Goal: Navigation & Orientation: Find specific page/section

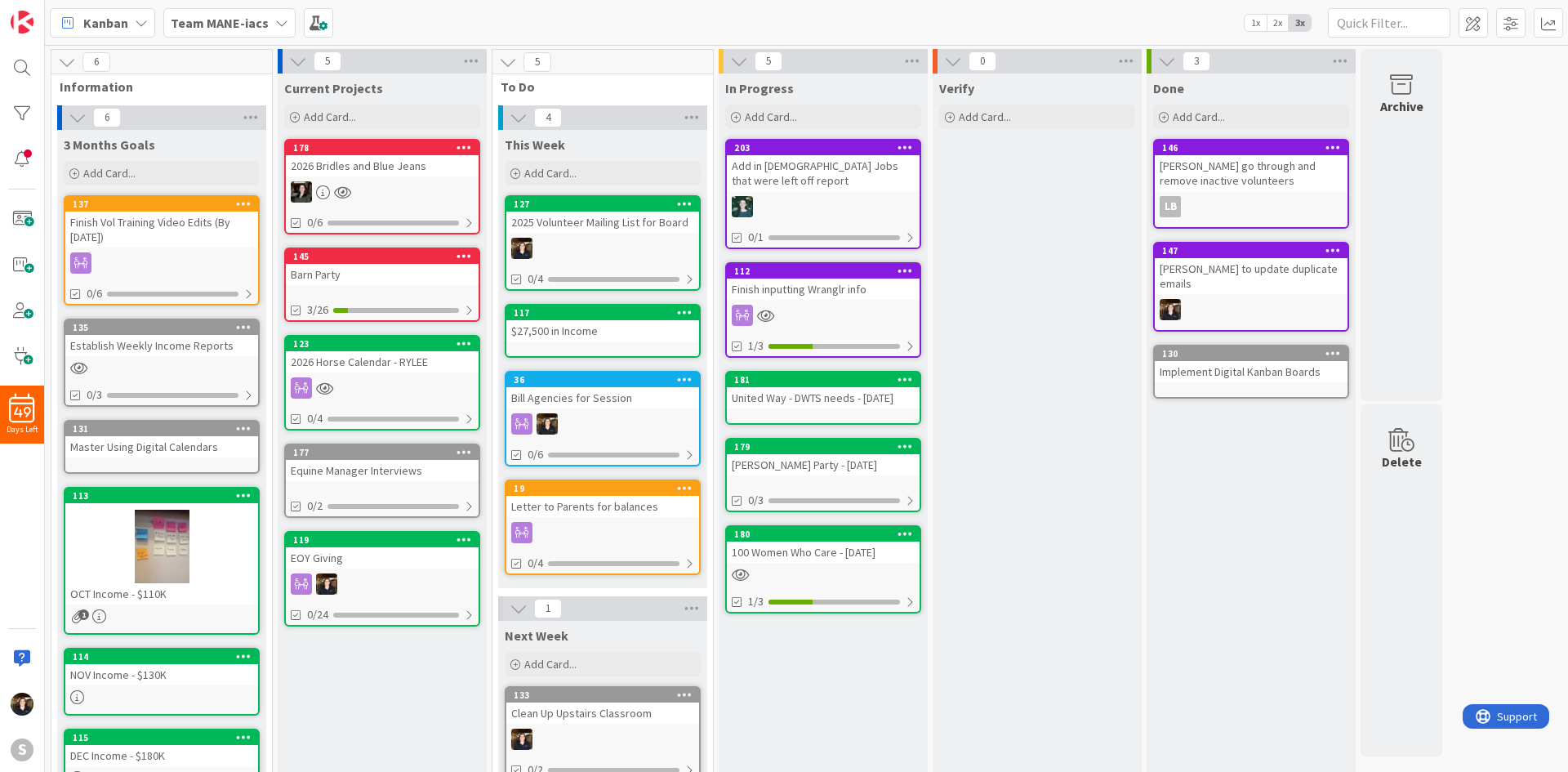
click at [229, 21] on b "Team MANE-iacs" at bounding box center [220, 22] width 98 height 16
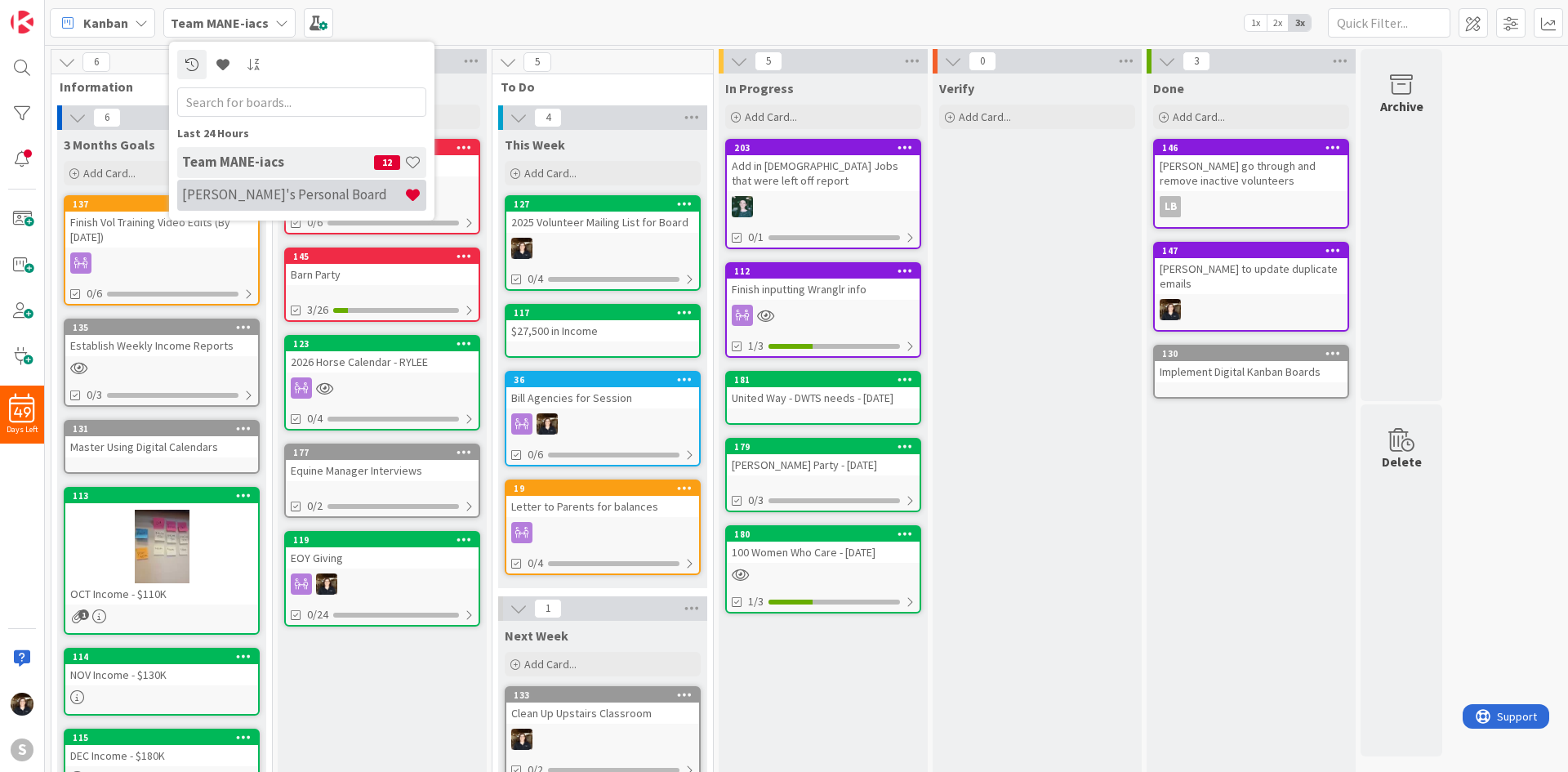
click at [229, 194] on h4 "[PERSON_NAME]'s Personal Board" at bounding box center [293, 194] width 222 height 16
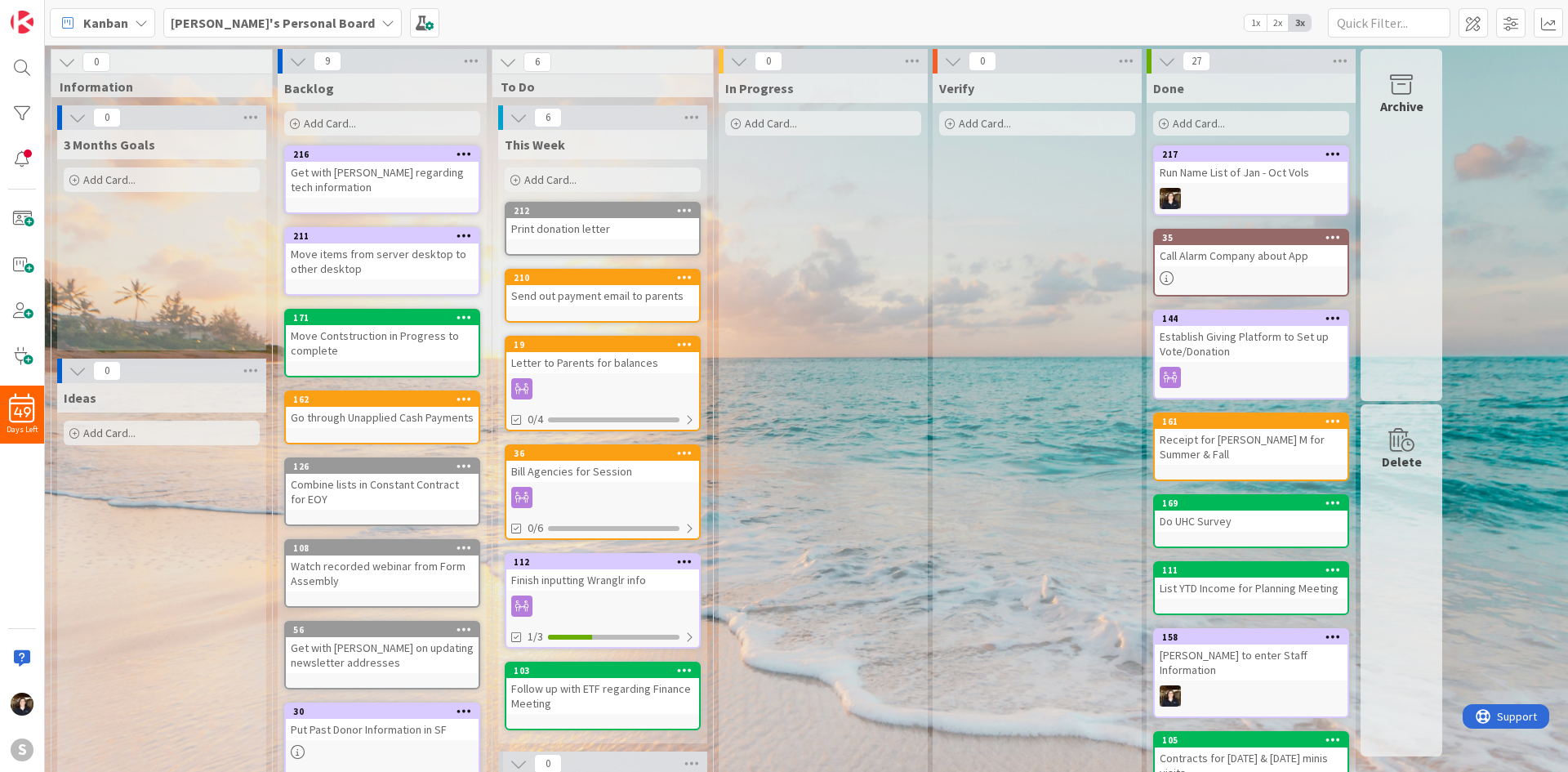
click at [316, 28] on div "[PERSON_NAME]'s Personal Board" at bounding box center [283, 23] width 239 height 30
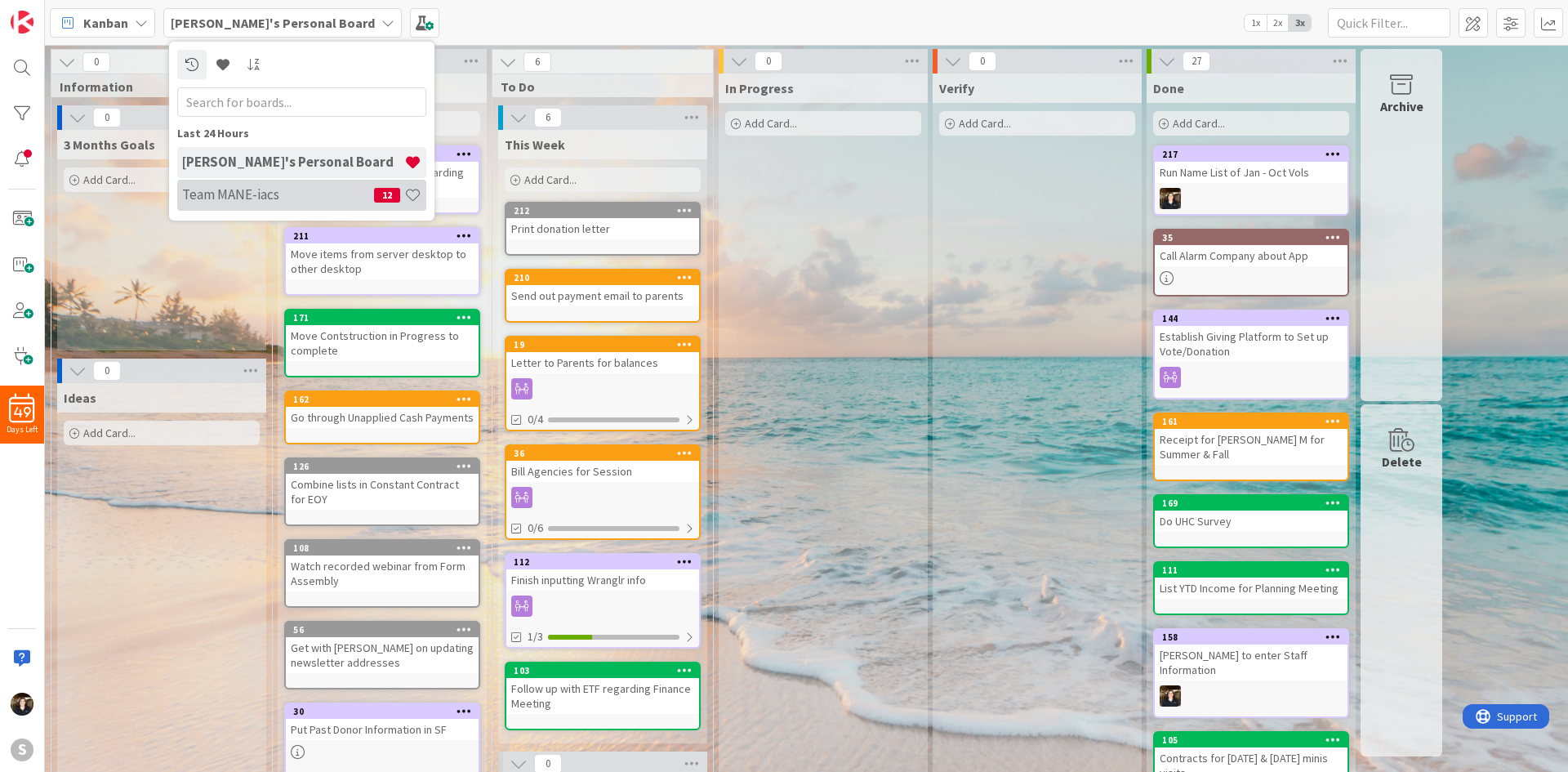
click at [256, 193] on h4 "Team MANE-iacs" at bounding box center [278, 194] width 192 height 16
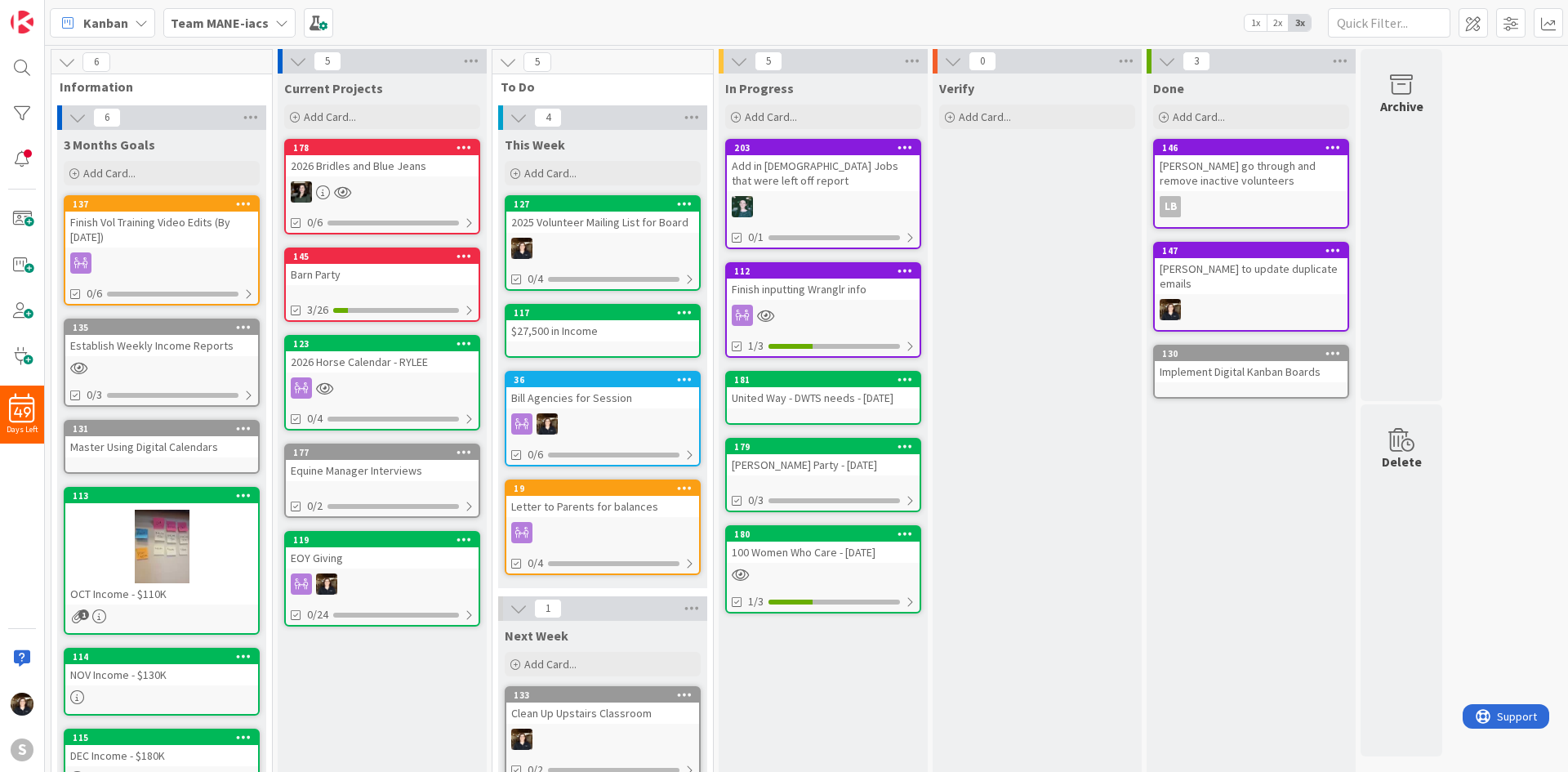
click at [615, 261] on div "127 2025 Volunteer Mailing List for Board 0/4" at bounding box center [602, 243] width 196 height 96
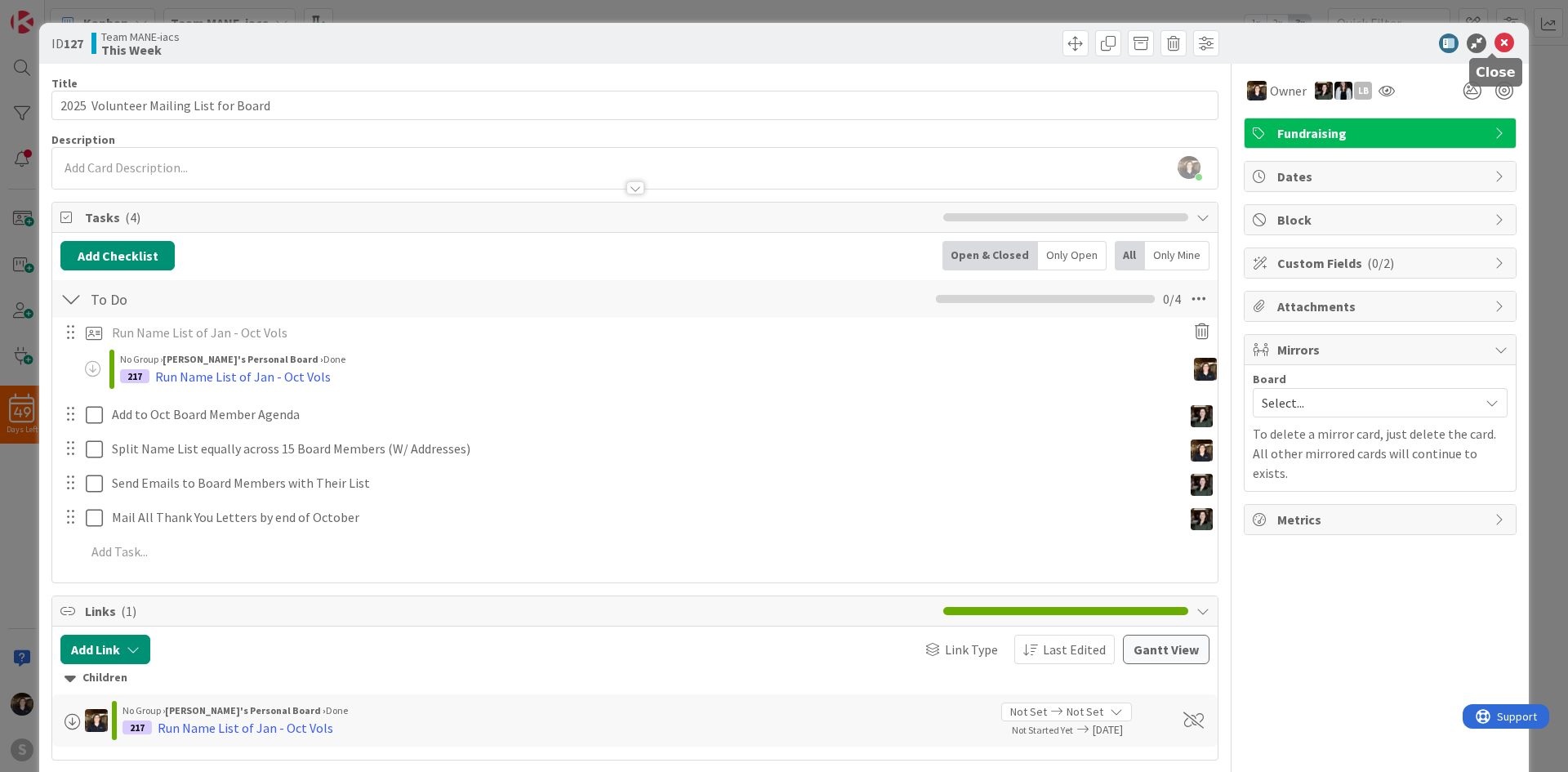
click at [1494, 38] on icon at bounding box center [1504, 43] width 20 height 20
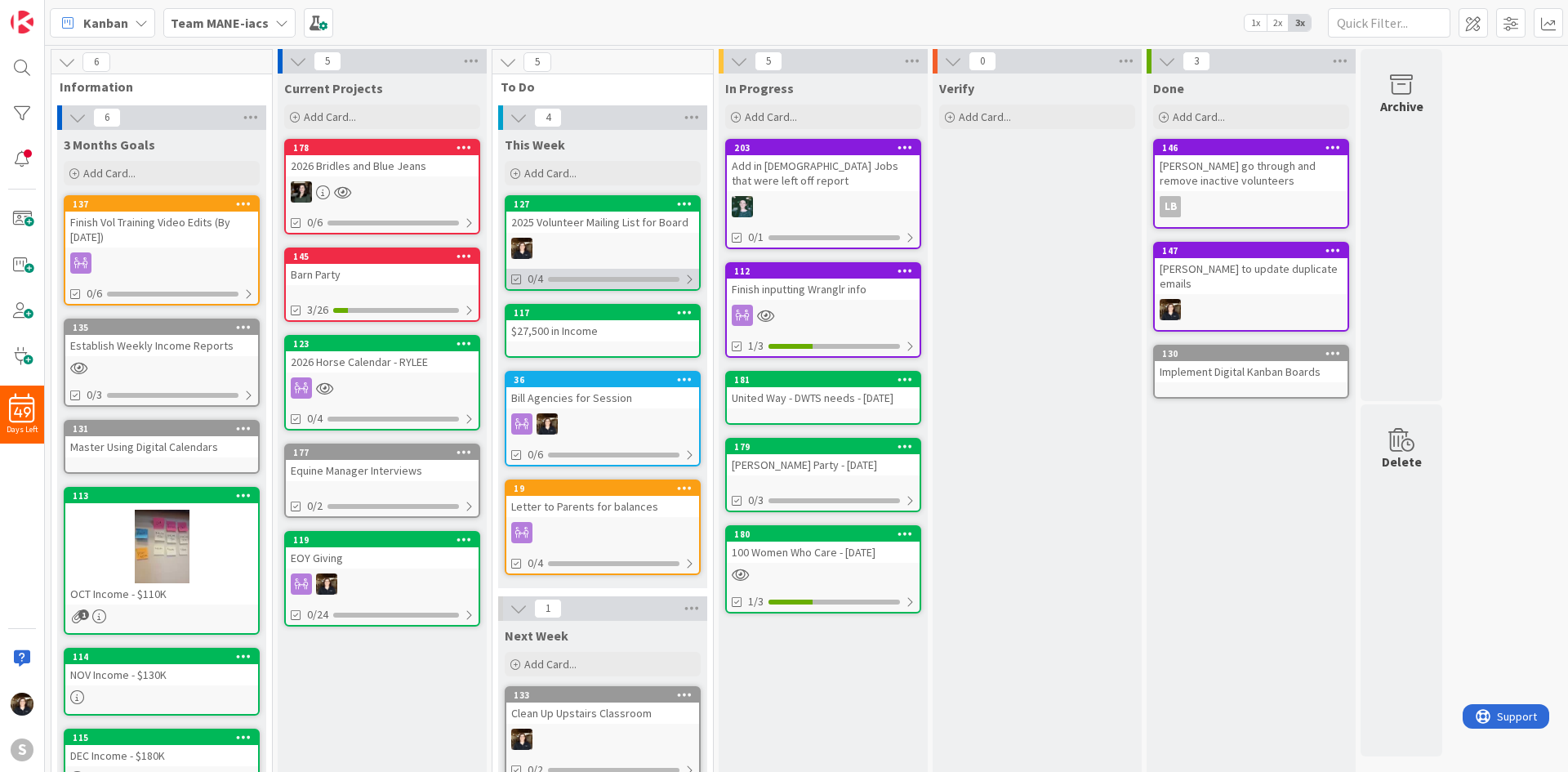
click at [541, 281] on span "0/4" at bounding box center [535, 279] width 15 height 17
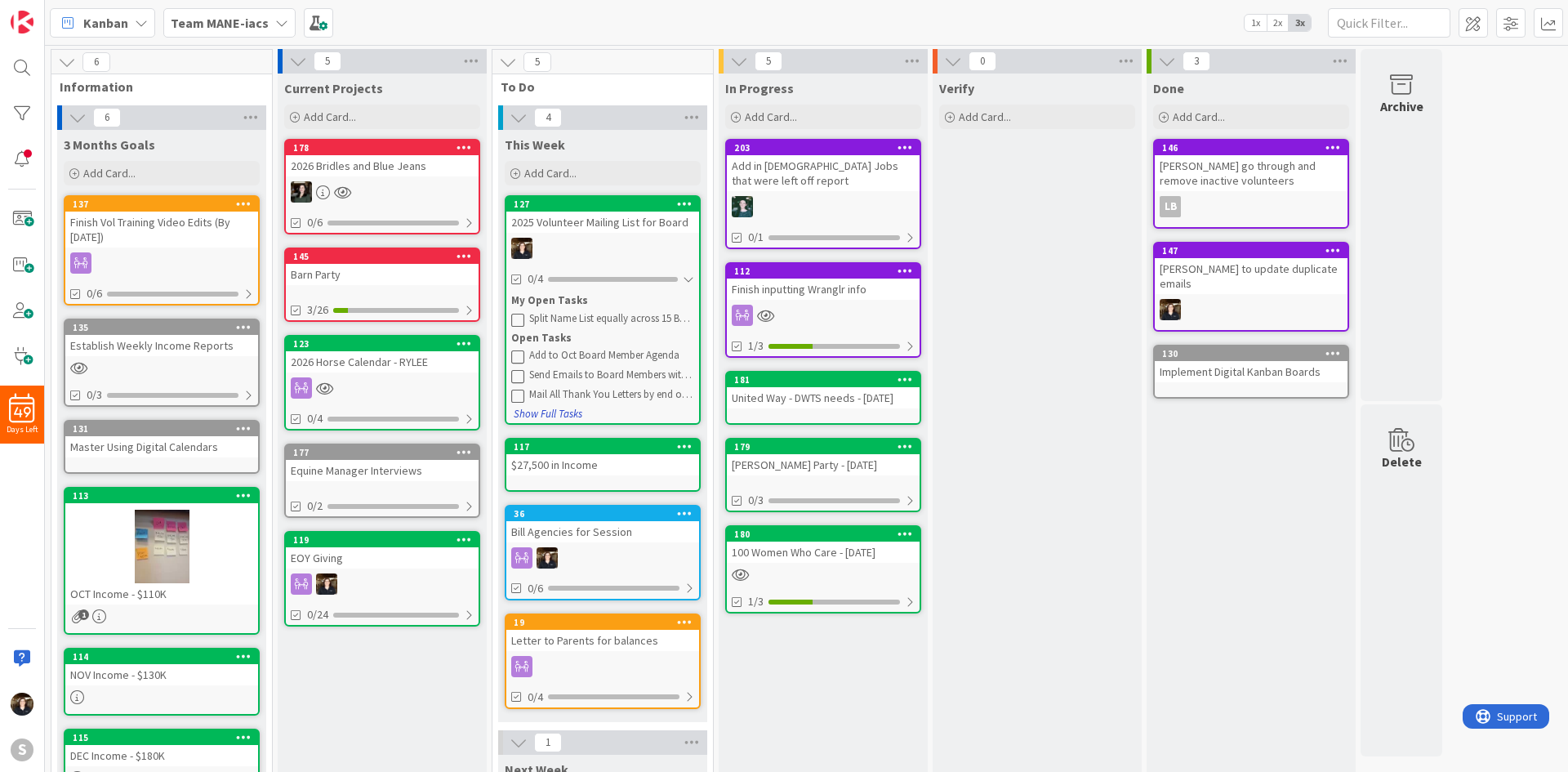
click at [561, 413] on button "Show Full Tasks" at bounding box center [548, 414] width 71 height 18
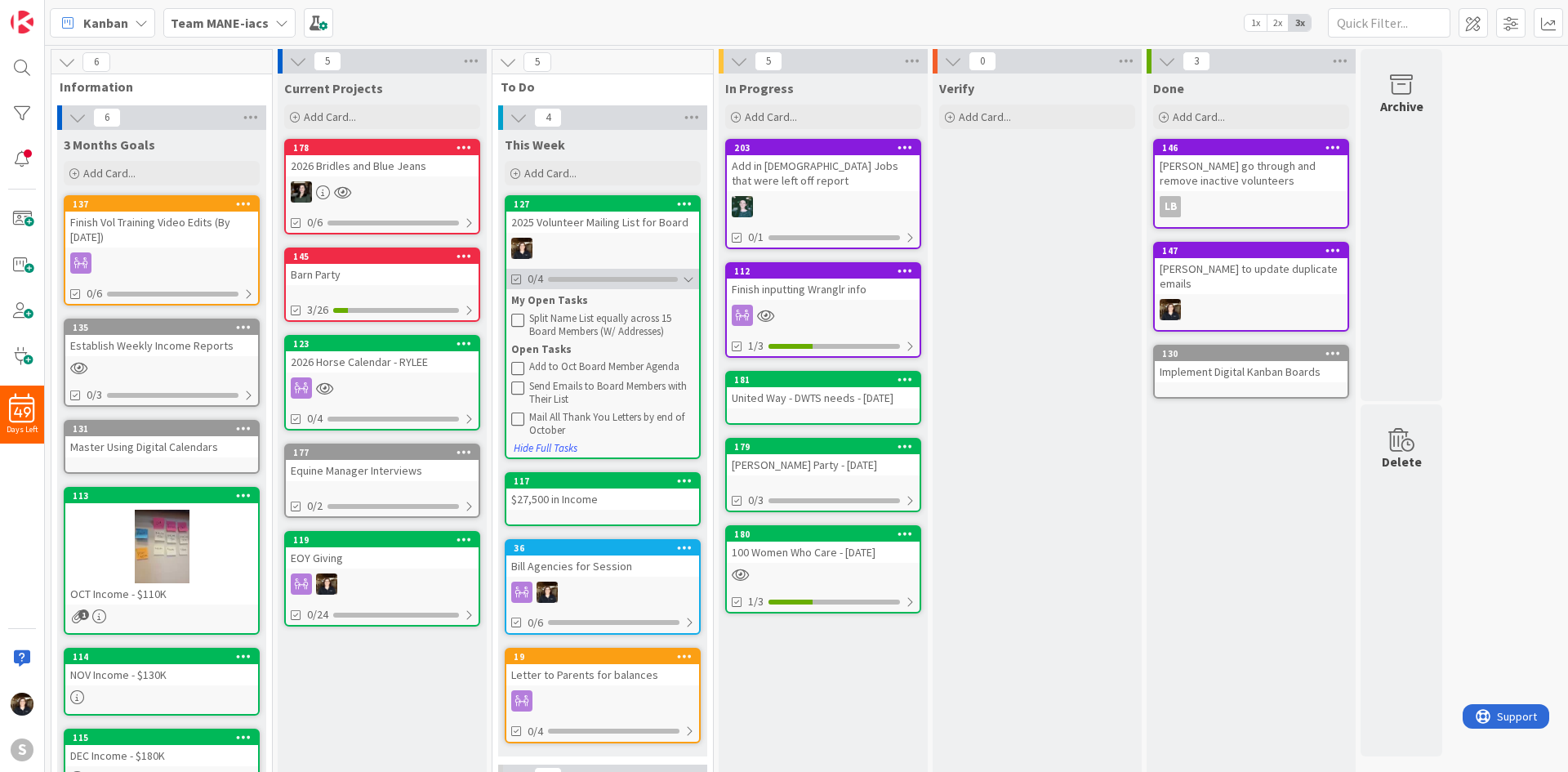
click at [686, 280] on div at bounding box center [689, 280] width 11 height 13
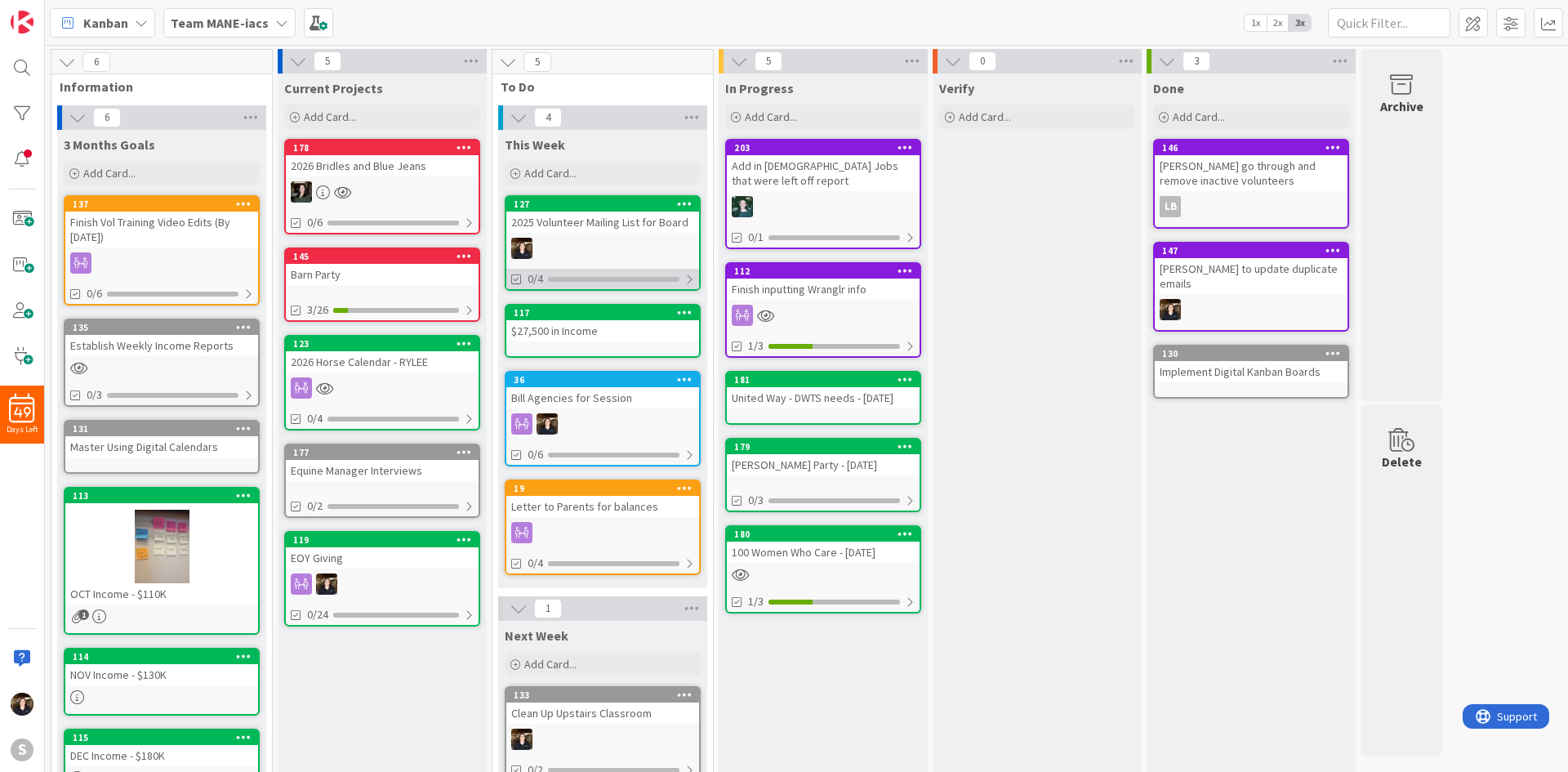
click at [686, 280] on div at bounding box center [689, 280] width 10 height 13
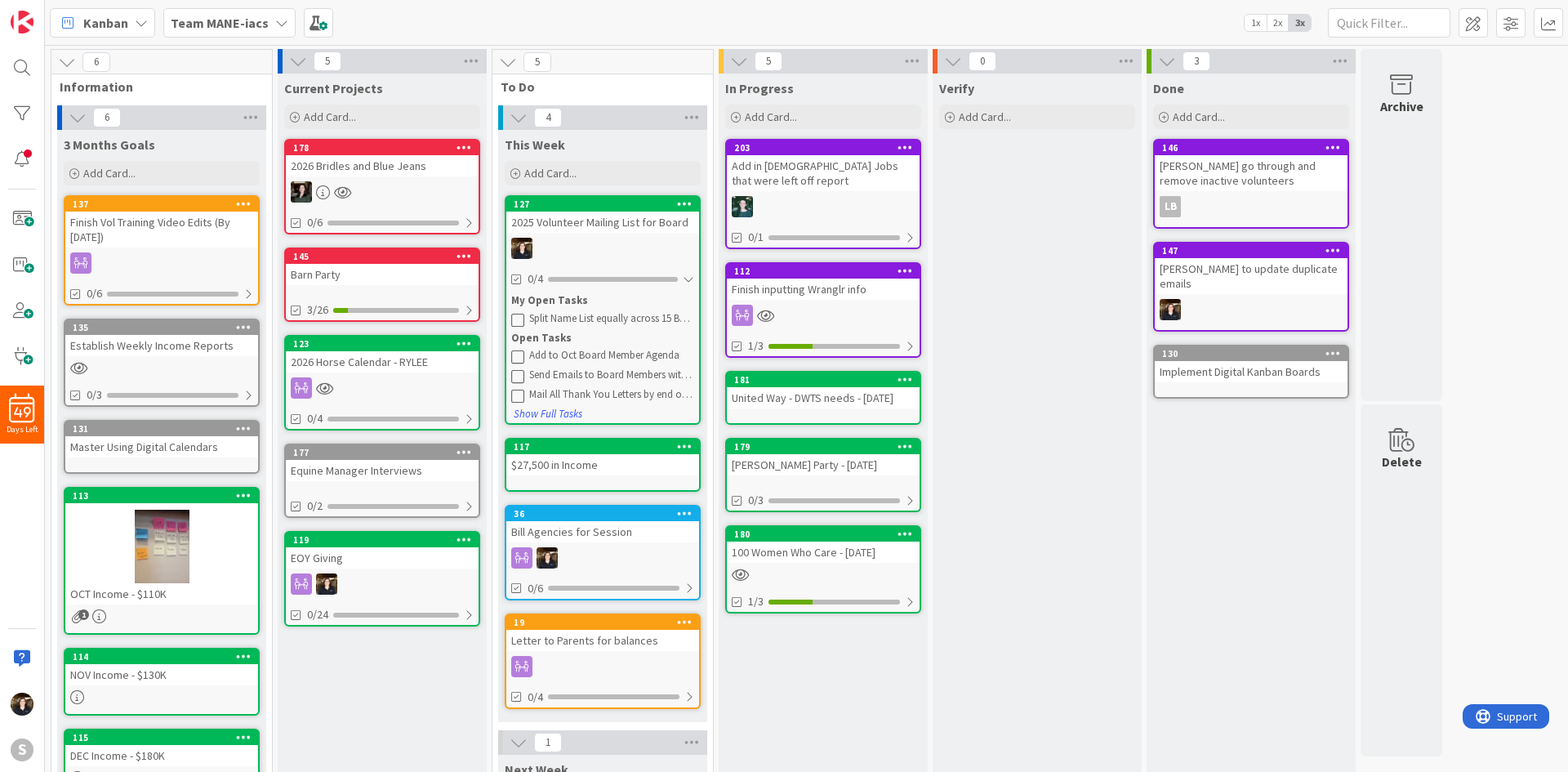
click at [1006, 379] on div "Verify Add Card..." at bounding box center [1036, 572] width 209 height 998
click at [680, 204] on icon at bounding box center [685, 204] width 15 height 11
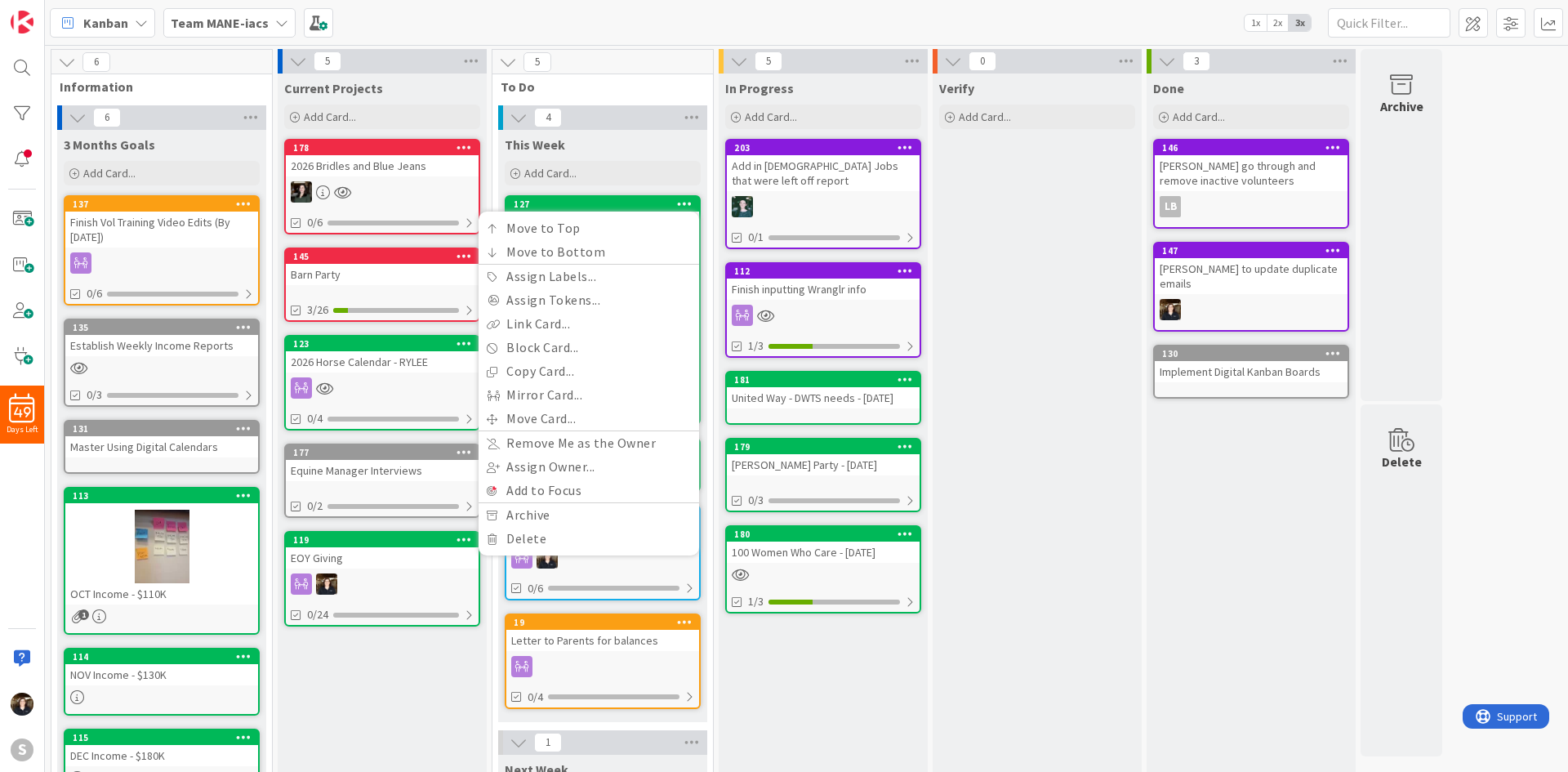
click at [671, 196] on div "127 Move to Top Move to Bottom Assign Labels... Assign Tokens... Link Card... B…" at bounding box center [602, 310] width 196 height 229
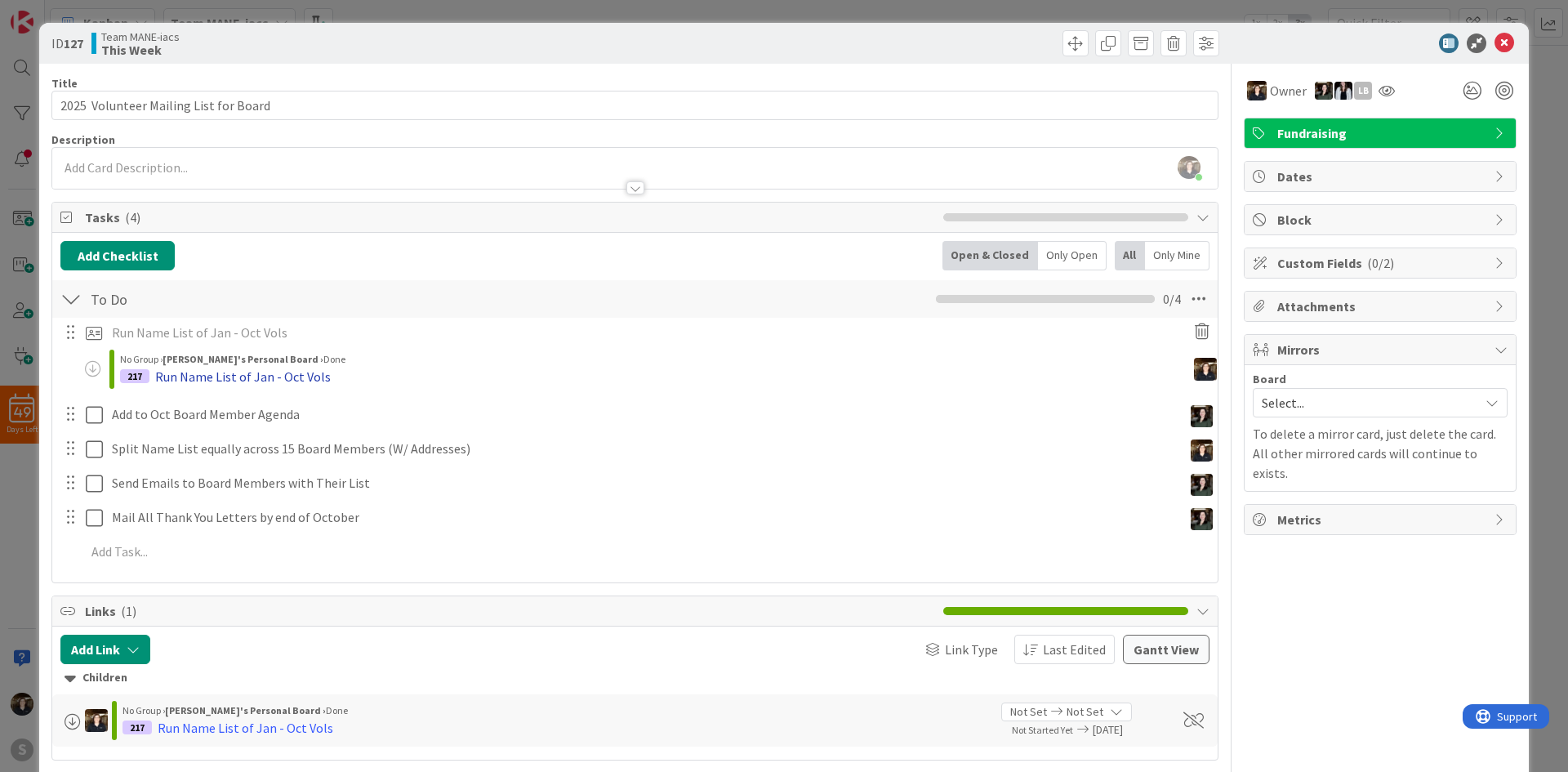
click at [218, 380] on div "Run Name List of Jan - Oct Vols" at bounding box center [243, 376] width 176 height 20
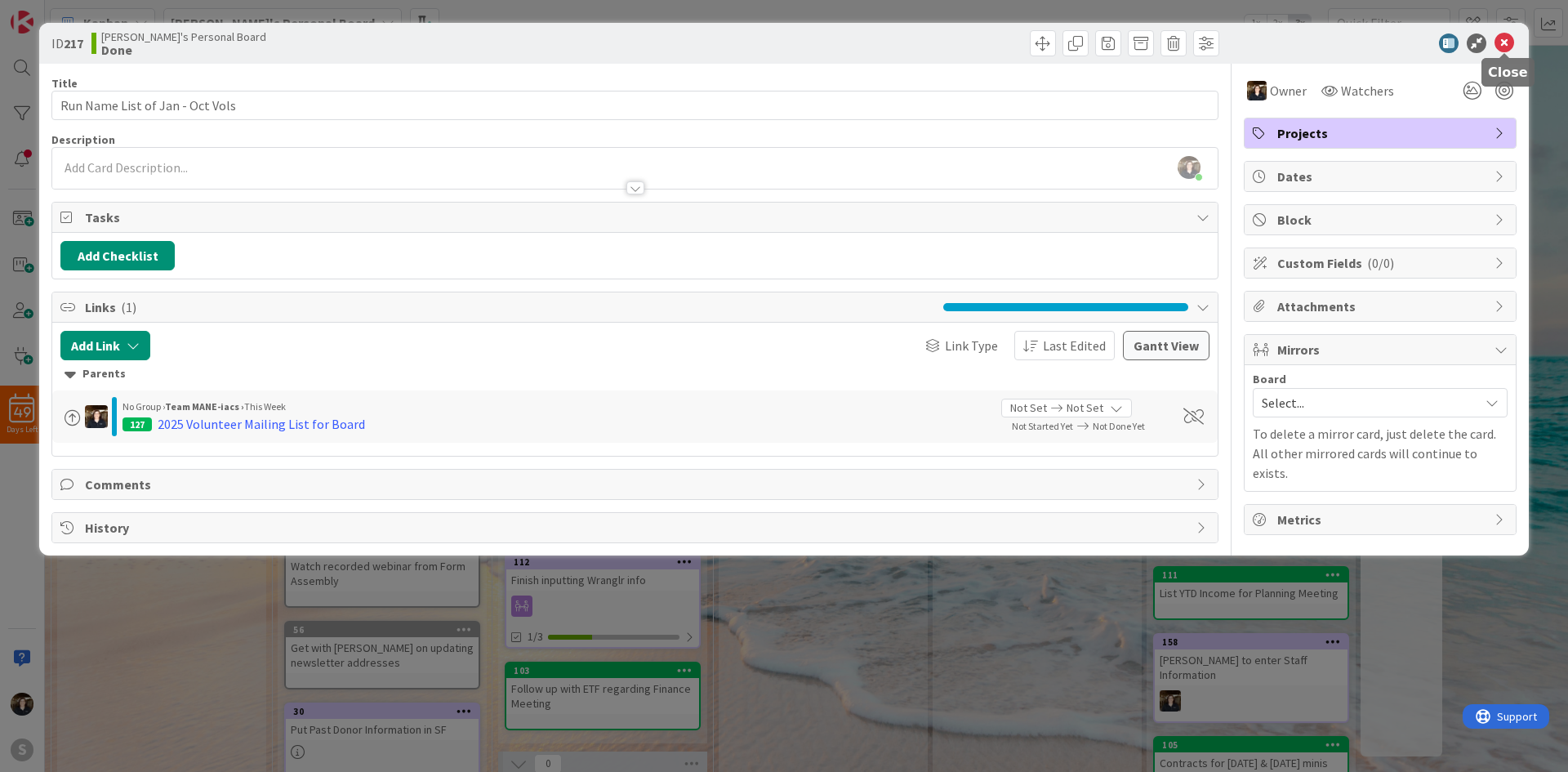
click at [1503, 45] on icon at bounding box center [1504, 43] width 20 height 20
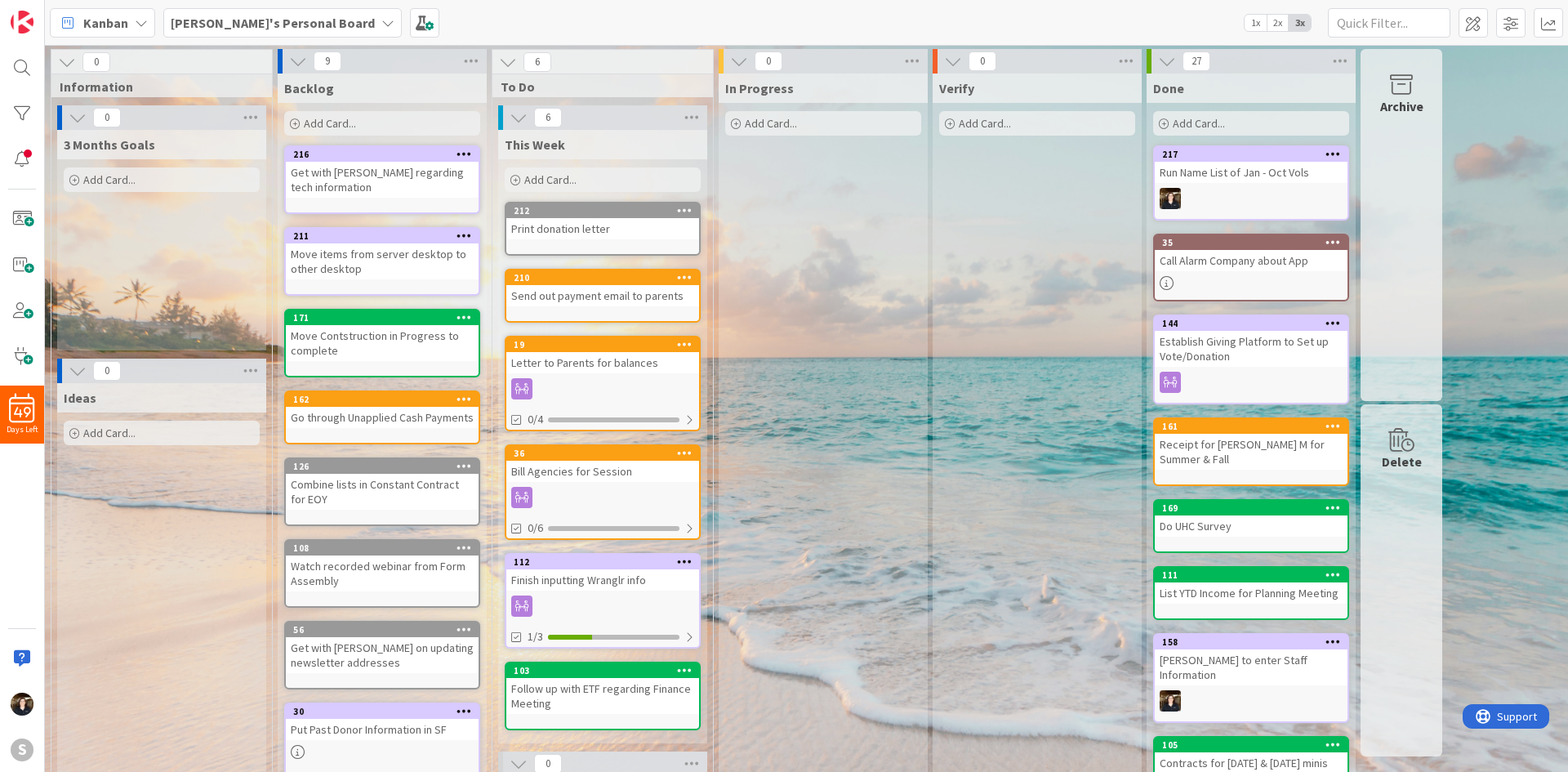
click at [381, 26] on icon at bounding box center [388, 23] width 13 height 13
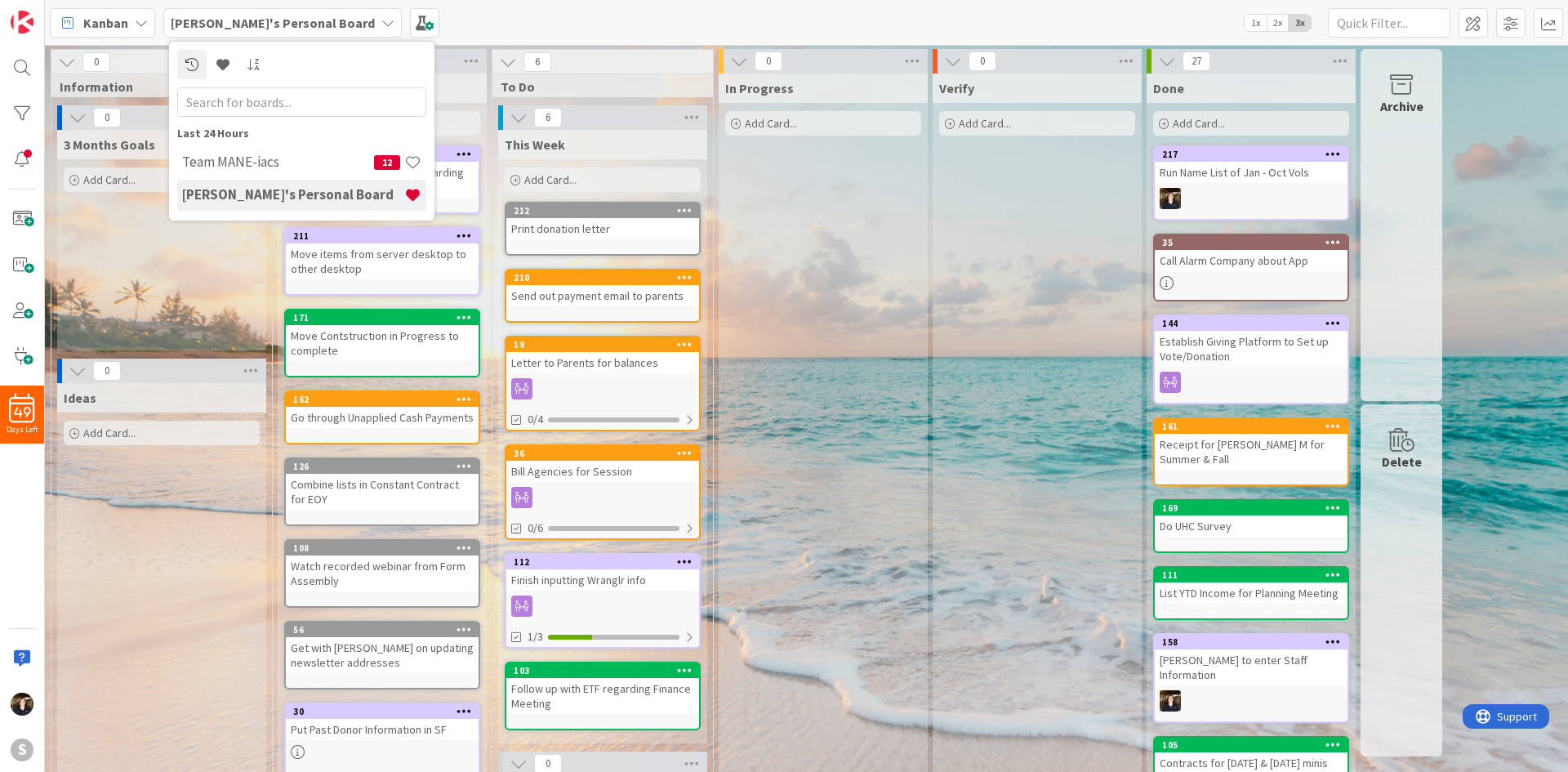
click at [283, 194] on h4 "[PERSON_NAME]'s Personal Board" at bounding box center [293, 194] width 222 height 16
